Goal: Navigation & Orientation: Find specific page/section

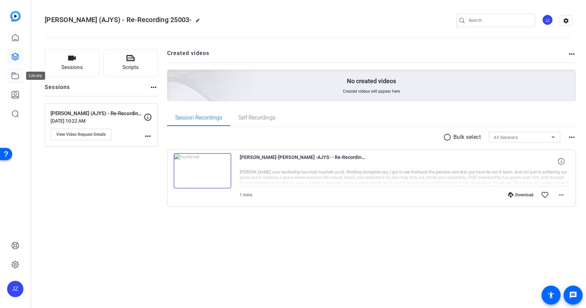
click at [15, 76] on icon at bounding box center [15, 76] width 8 height 8
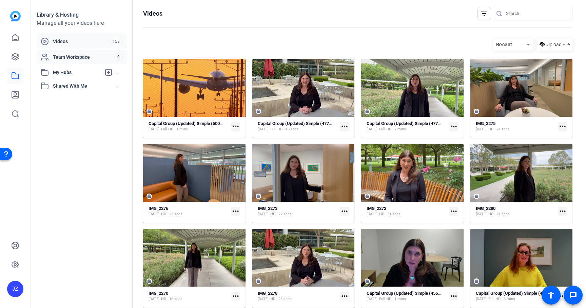
click at [75, 58] on span "Team Workspace" at bounding box center [83, 57] width 61 height 7
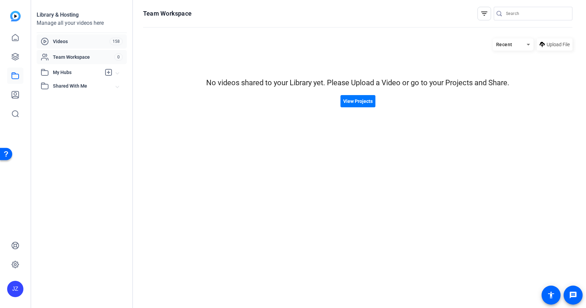
click at [70, 43] on span "Videos" at bounding box center [81, 41] width 57 height 7
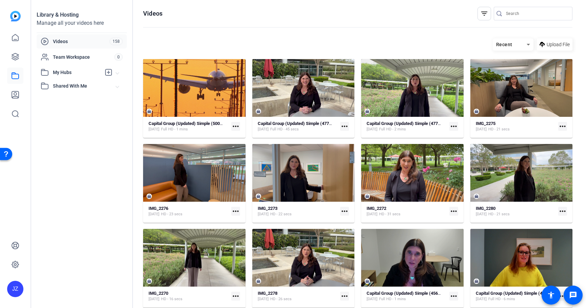
click at [516, 46] on div "Recent" at bounding box center [510, 44] width 34 height 8
click at [516, 66] on span "Newest First" at bounding box center [508, 68] width 26 height 8
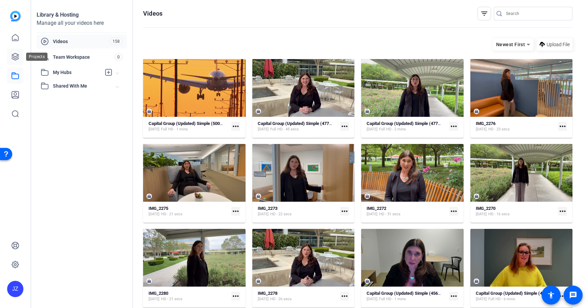
click at [18, 55] on icon at bounding box center [15, 56] width 7 height 7
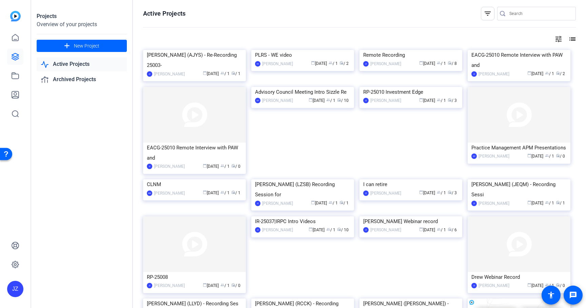
click at [78, 64] on link "Active Projects" at bounding box center [82, 64] width 90 height 14
click at [296, 104] on div "calendar_today [DATE] group / 1 radio / 10" at bounding box center [323, 100] width 54 height 7
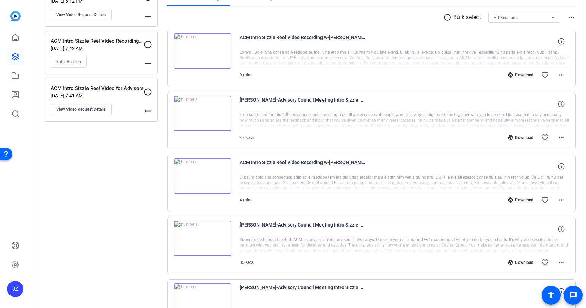
scroll to position [79, 0]
